Goal: Task Accomplishment & Management: Manage account settings

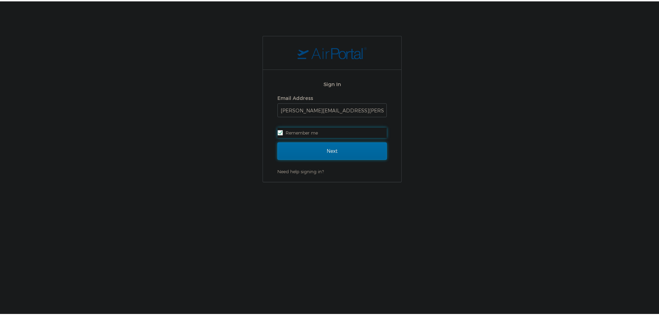
click at [326, 146] on input "Next" at bounding box center [332, 149] width 109 height 17
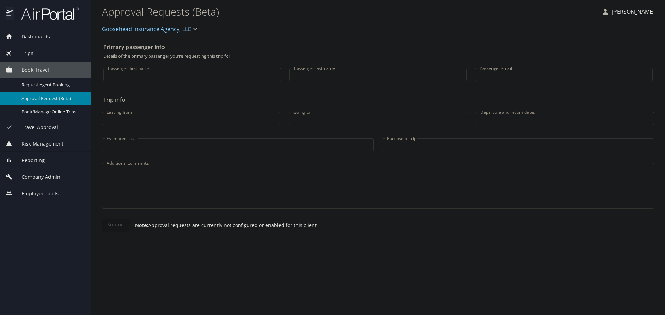
click at [43, 172] on div "Company Admin" at bounding box center [45, 177] width 91 height 17
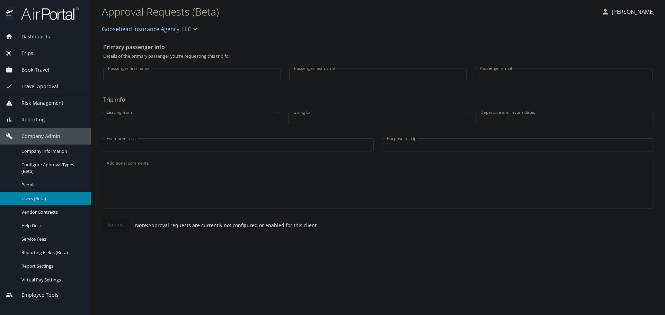
click at [46, 201] on span "Users (Beta)" at bounding box center [51, 199] width 61 height 7
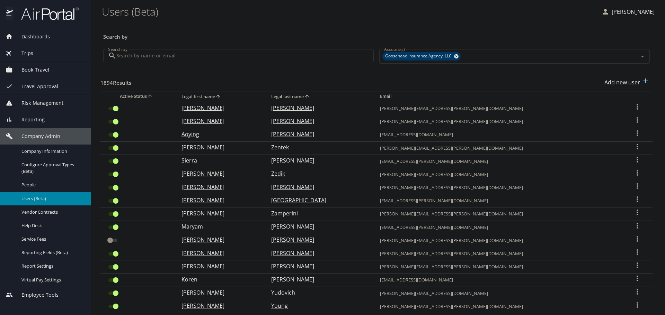
click at [172, 58] on input "Search by" at bounding box center [244, 55] width 257 height 13
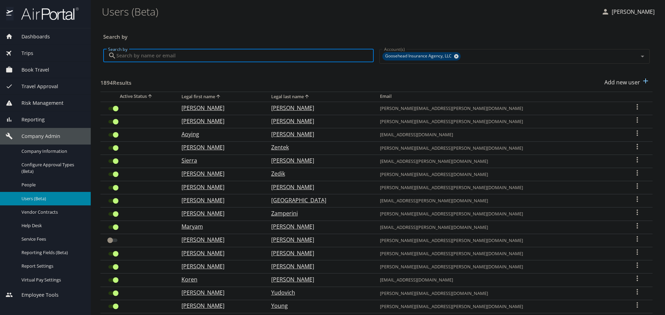
paste input "alexandria.giles@goosehead.com"
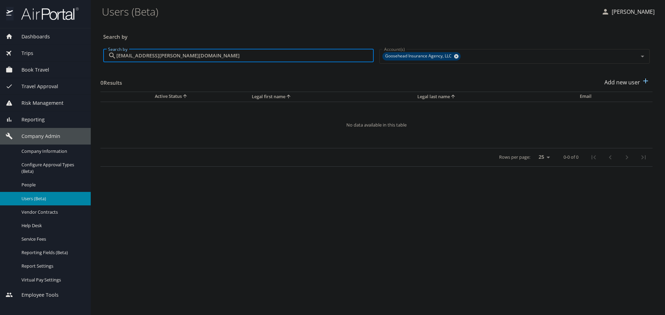
click at [214, 54] on input "alexandria.giles@goosehead.com" at bounding box center [244, 55] width 257 height 13
type input "alexandria.giles@goosehead.com"
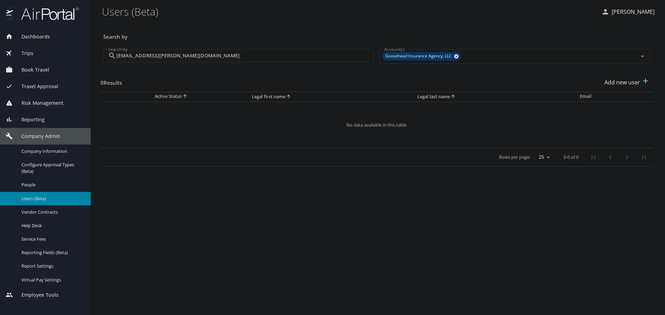
click at [296, 71] on div "0 Results Add new user" at bounding box center [376, 83] width 552 height 26
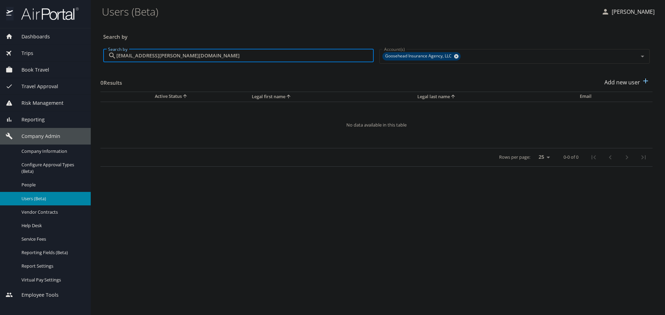
click at [229, 59] on input "alexandria.giles@goosehead.com" at bounding box center [244, 55] width 257 height 13
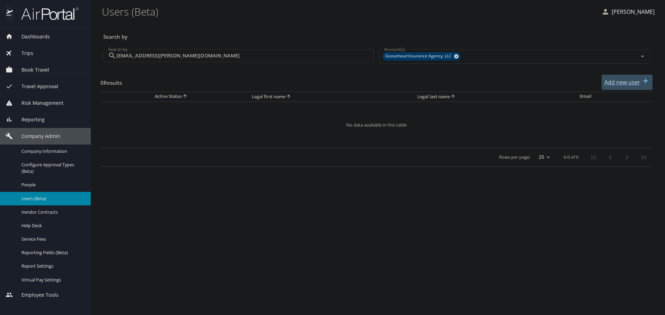
click at [642, 79] on icon "button" at bounding box center [645, 81] width 8 height 8
select select "US"
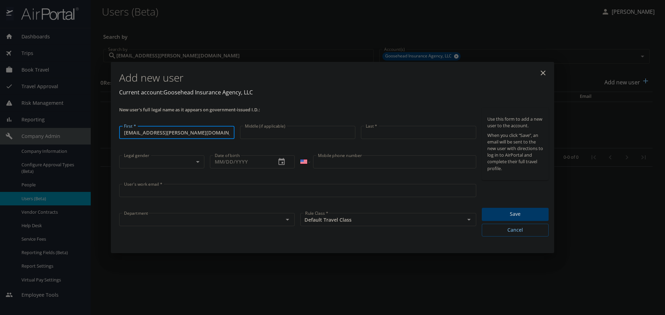
drag, startPoint x: 150, startPoint y: 133, endPoint x: 272, endPoint y: 137, distance: 122.3
click at [272, 137] on div "New user's full legal name as it appears on government-issued I.D.: First * ale…" at bounding box center [297, 172] width 362 height 135
type input "alexandria"
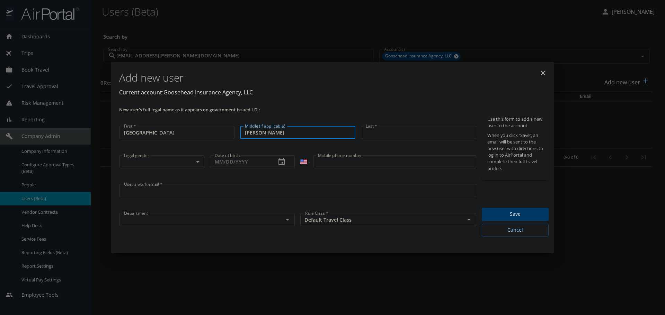
type input "Giles"
drag, startPoint x: 206, startPoint y: 134, endPoint x: 112, endPoint y: 135, distance: 94.2
click at [112, 135] on div "Add new user Current account: Goosehead Insurance Agency, LLC New user's full l…" at bounding box center [332, 157] width 443 height 191
click at [126, 135] on input "alexandria" at bounding box center [176, 132] width 115 height 13
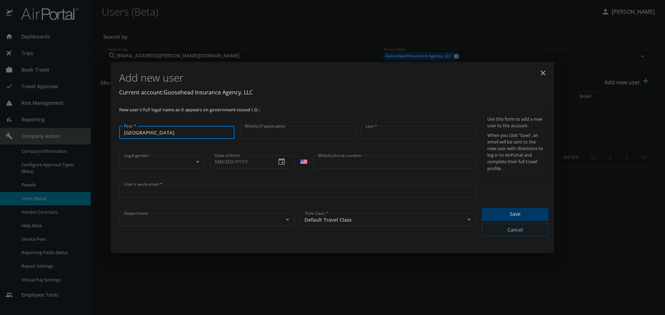
type input "Alexandria"
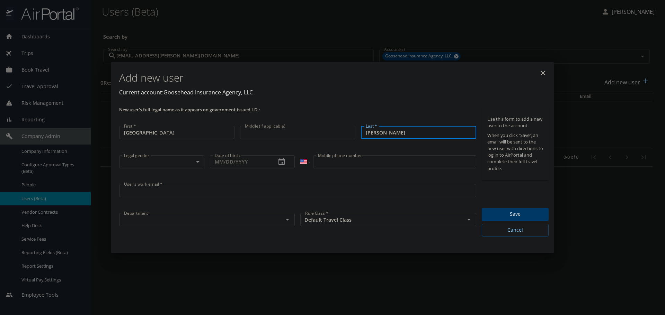
type input "Giles"
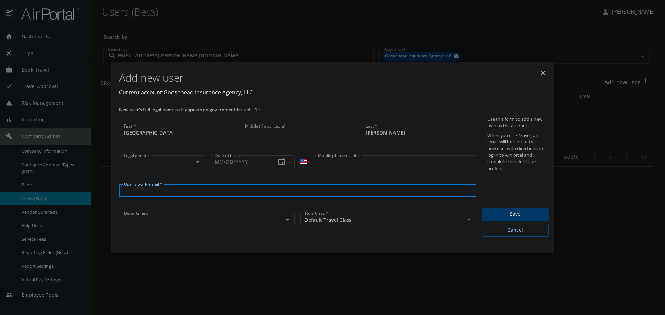
click at [133, 189] on input "User's work email *" at bounding box center [297, 190] width 357 height 13
paste input "alexandria.giles@goosehead.com"
type input "alexandria.giles@goosehead.com"
click at [155, 165] on body "Dashboards AirPortal 360™ Manager My Travel Dashboard Trips Airtinerary® Lookup…" at bounding box center [332, 157] width 665 height 315
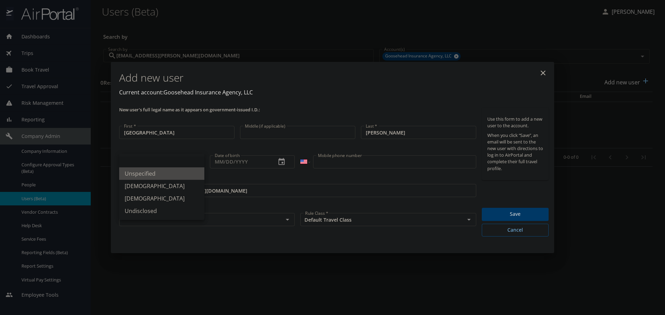
click at [152, 176] on li "Unspecified" at bounding box center [161, 174] width 85 height 12
type input "Unspecified"
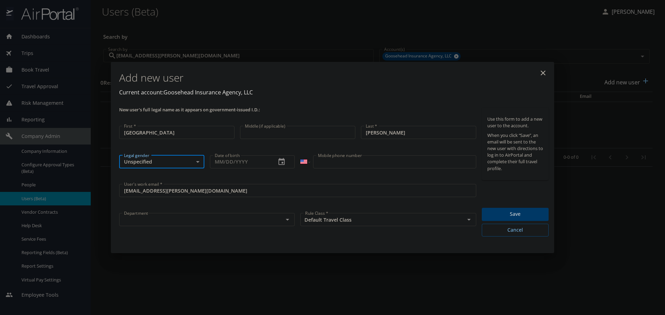
click at [207, 220] on input "text" at bounding box center [196, 219] width 151 height 9
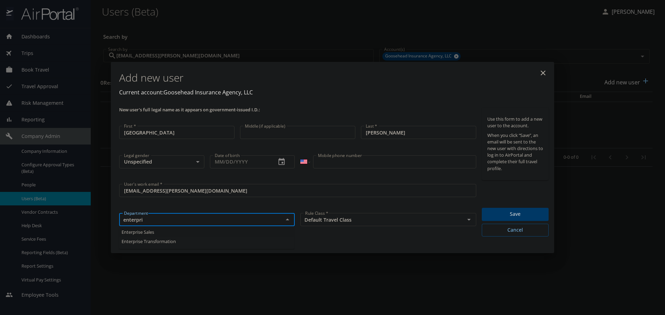
click at [184, 229] on li "Enterprise Sales" at bounding box center [206, 232] width 175 height 9
type input "Enterprise Sales"
click at [506, 211] on span "Save" at bounding box center [515, 214] width 56 height 9
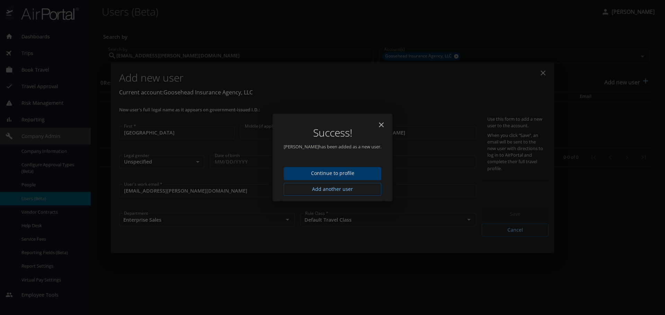
click at [382, 125] on icon "close" at bounding box center [381, 125] width 5 height 5
type input "10/09/2025"
